Goal: Find specific page/section: Find specific page/section

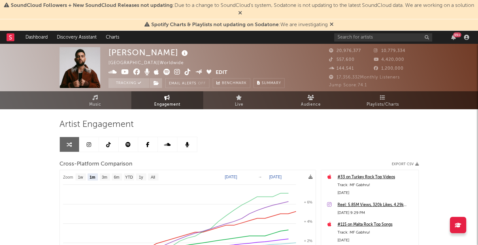
select select "1m"
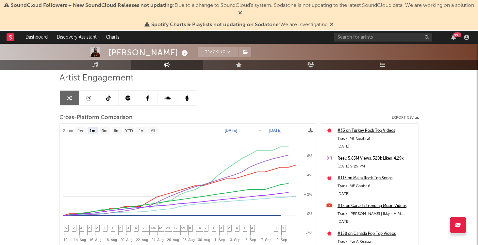
scroll to position [48, 0]
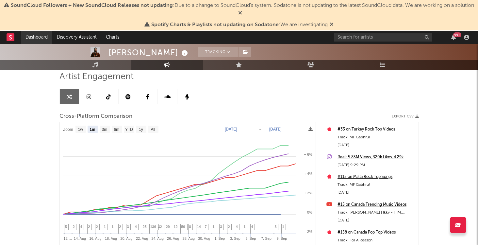
click at [40, 34] on link "Dashboard" at bounding box center [36, 37] width 31 height 13
